Goal: Information Seeking & Learning: Learn about a topic

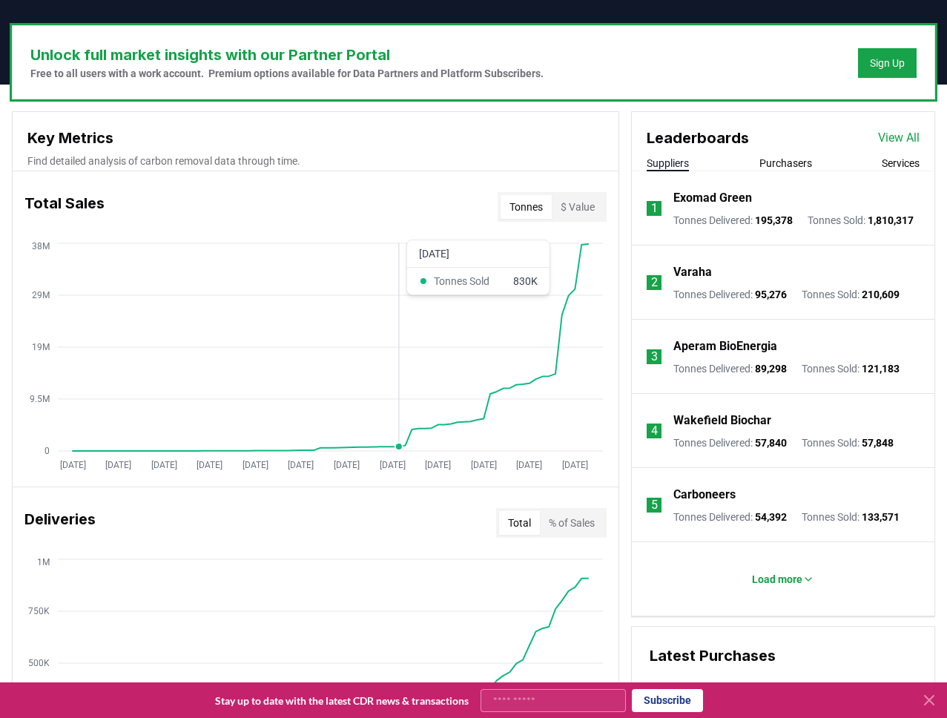
scroll to position [445, 0]
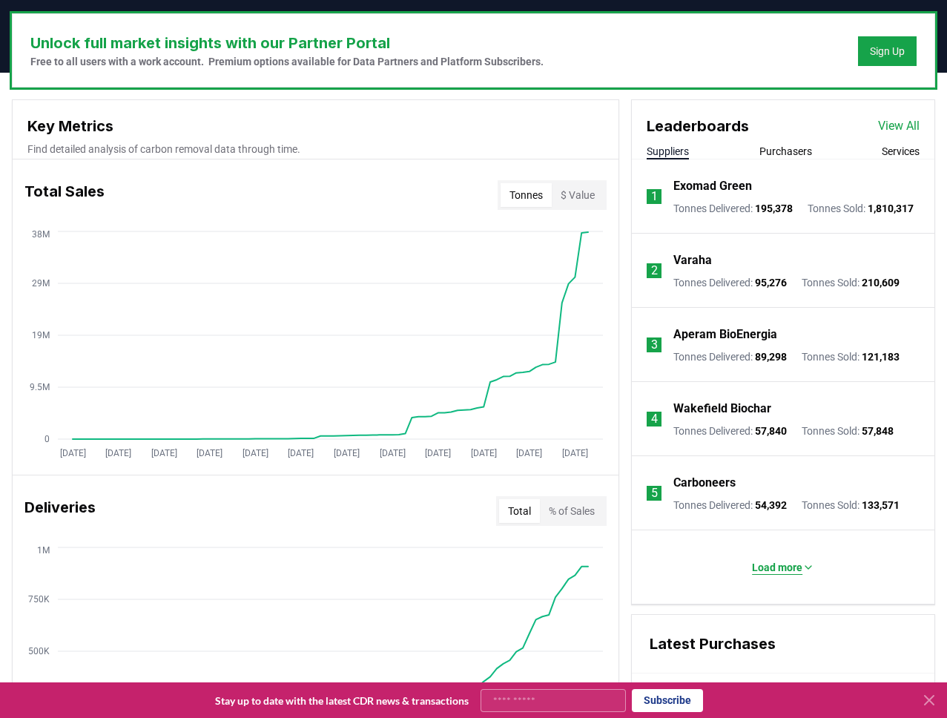
click at [782, 575] on p "Load more" at bounding box center [777, 567] width 50 height 15
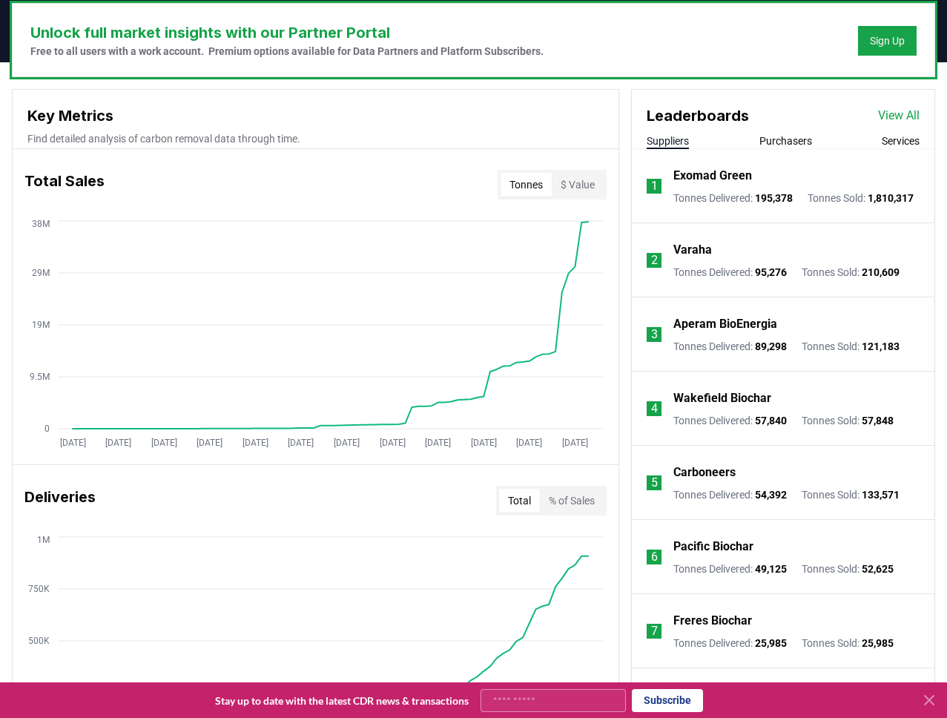
scroll to position [456, 0]
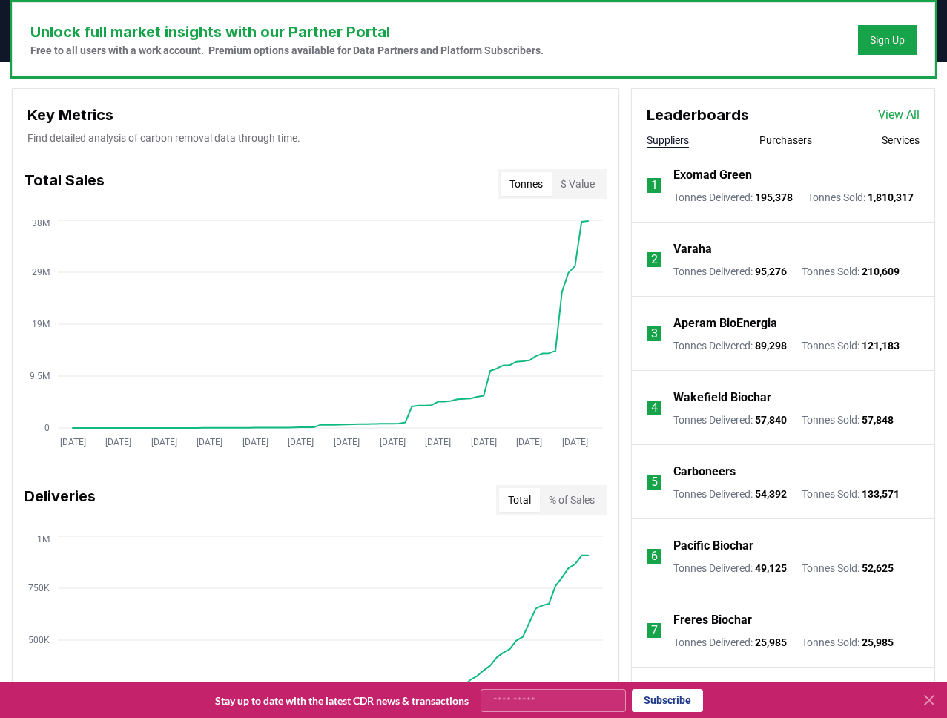
click at [692, 258] on p "Varaha" at bounding box center [693, 249] width 39 height 18
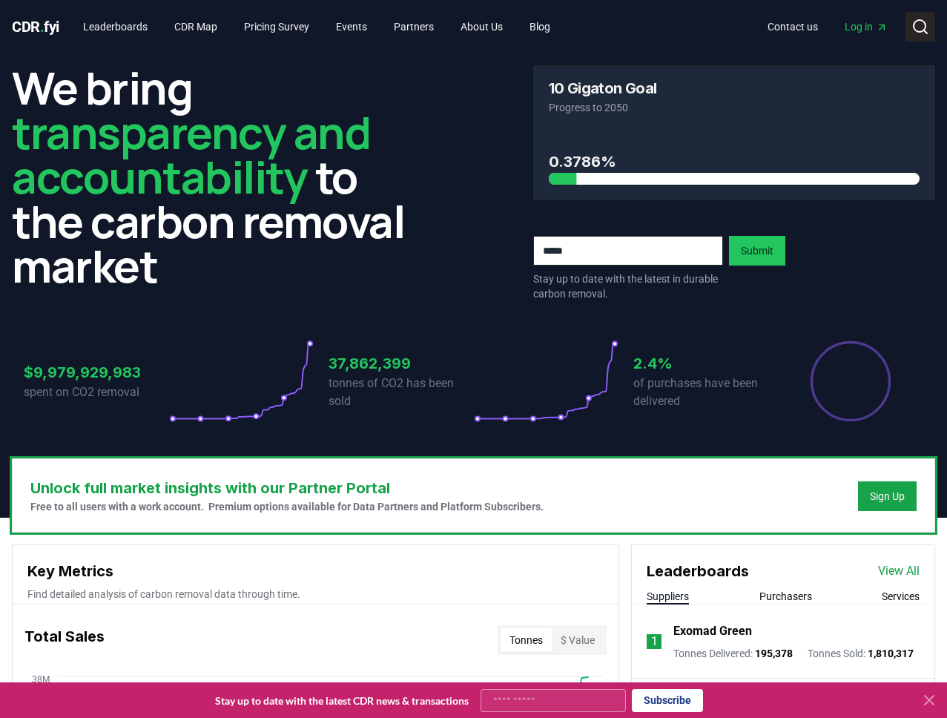
click at [921, 30] on icon at bounding box center [921, 27] width 18 height 18
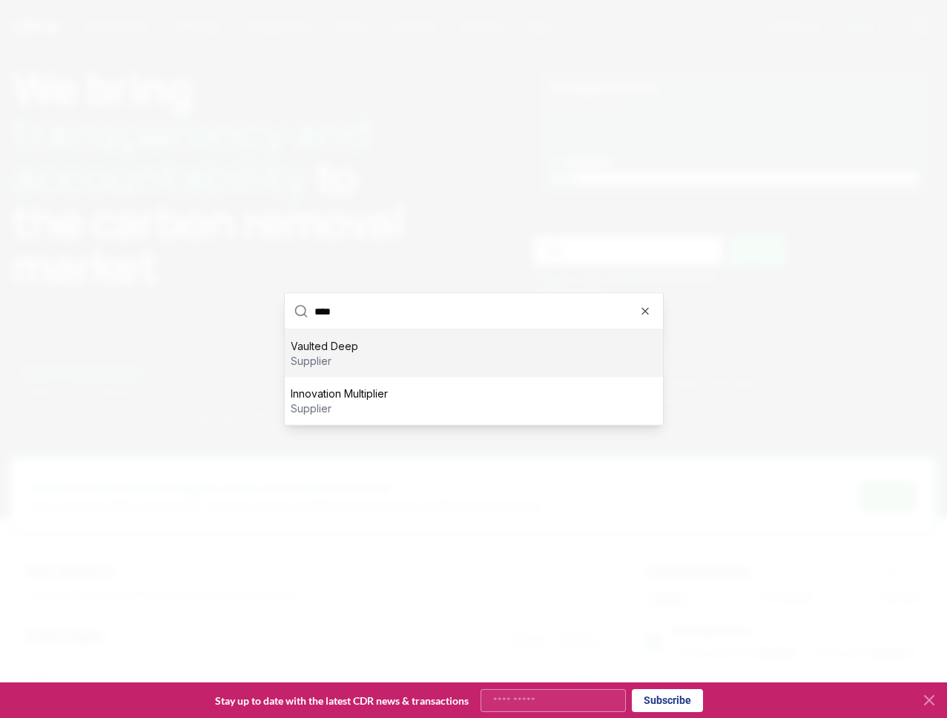
type input "****"
click at [348, 349] on p "Vaulted Deep" at bounding box center [325, 346] width 68 height 15
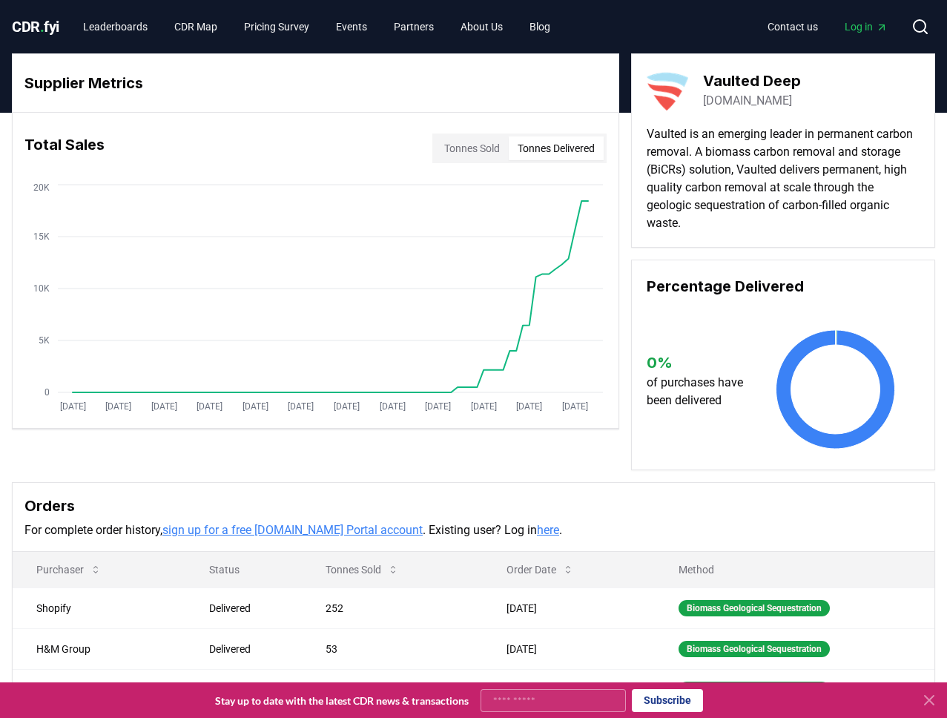
click at [561, 157] on button "Tonnes Delivered" at bounding box center [556, 149] width 95 height 24
click at [926, 25] on circle at bounding box center [920, 26] width 12 height 12
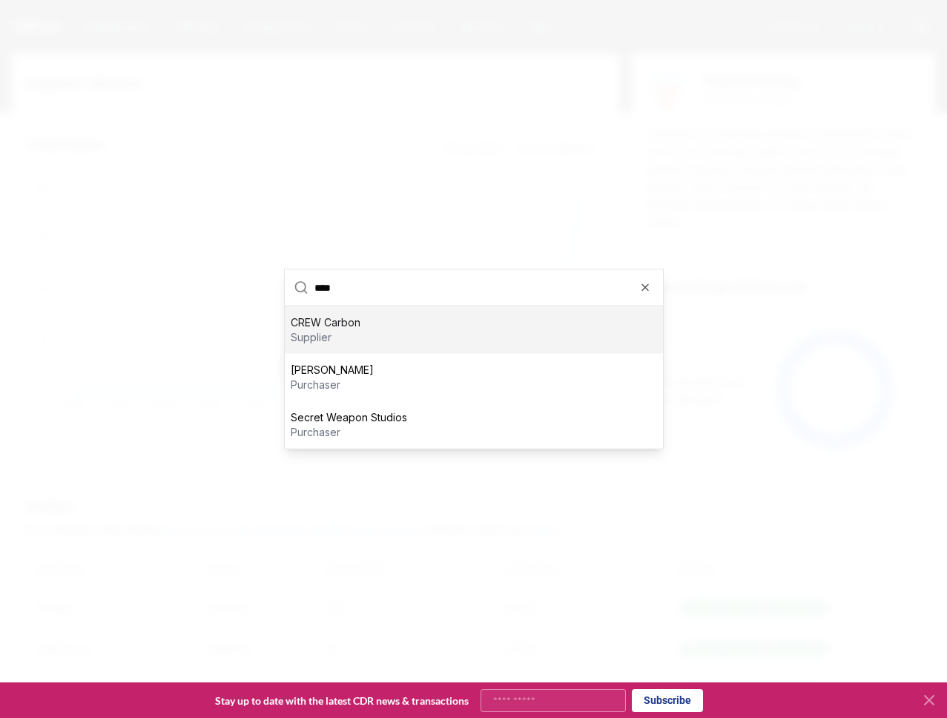
type input "****"
click at [315, 322] on p "CREW Carbon" at bounding box center [326, 322] width 70 height 15
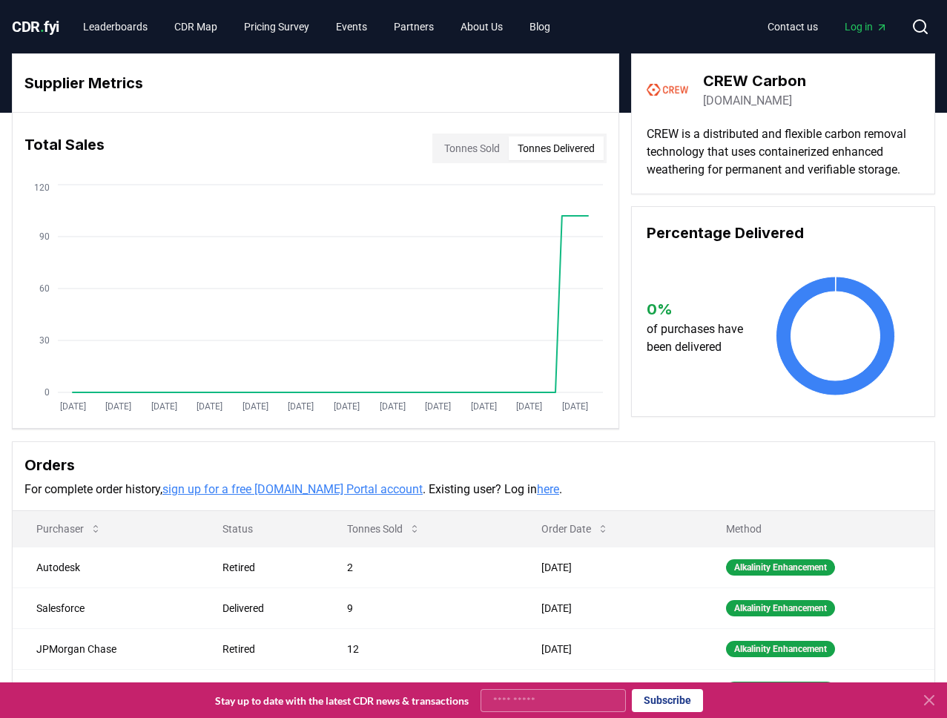
click at [568, 142] on button "Tonnes Delivered" at bounding box center [556, 149] width 95 height 24
click at [553, 151] on button "Tonnes Delivered" at bounding box center [556, 149] width 95 height 24
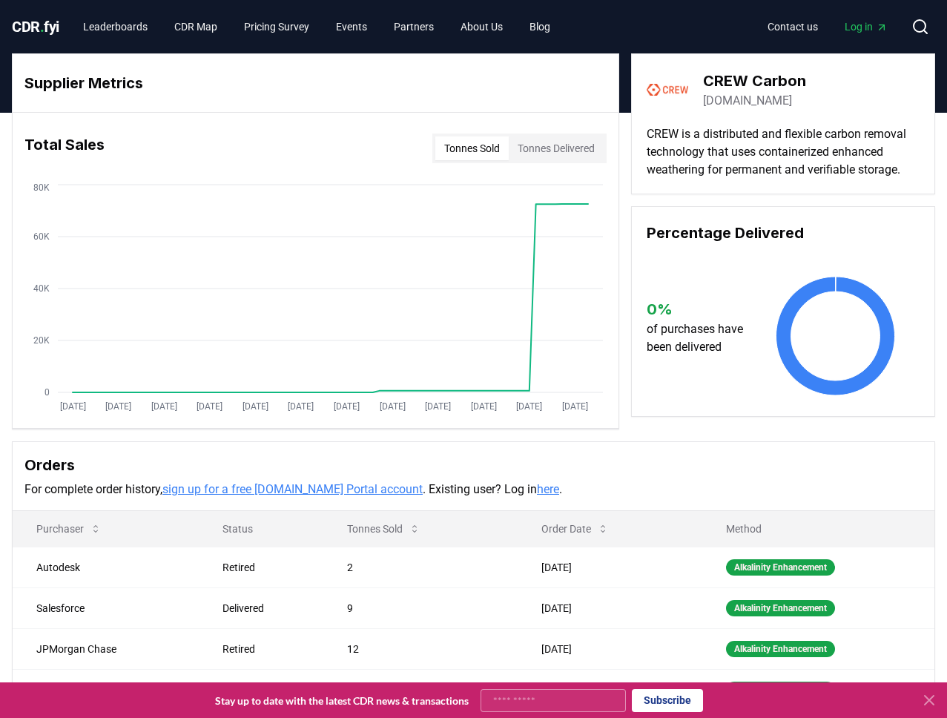
click at [480, 142] on button "Tonnes Sold" at bounding box center [472, 149] width 73 height 24
click at [547, 150] on button "Tonnes Delivered" at bounding box center [556, 149] width 95 height 24
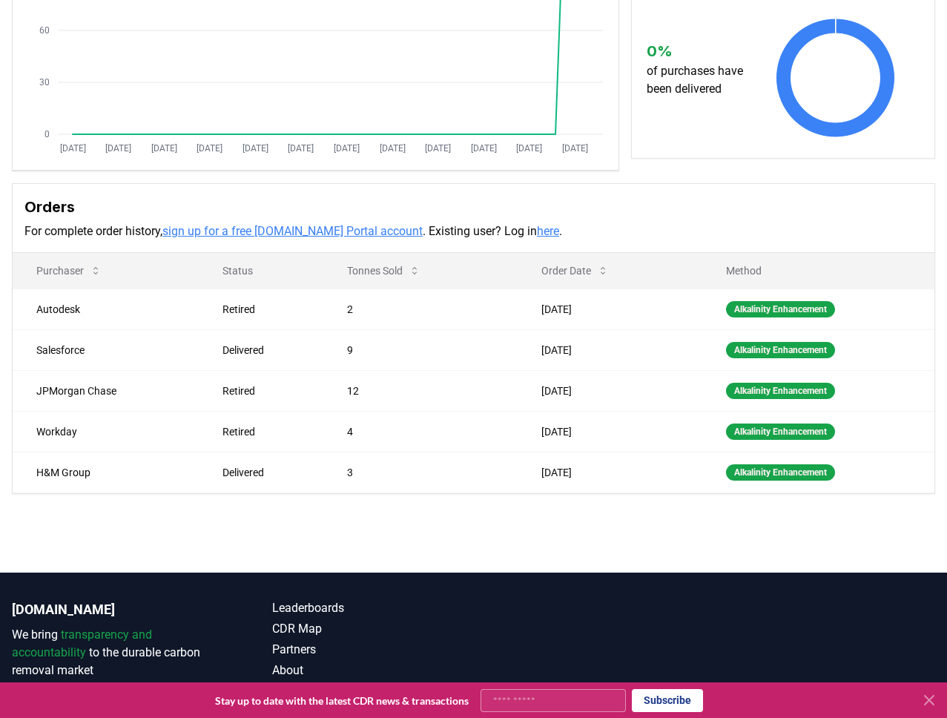
scroll to position [259, 0]
